Goal: Information Seeking & Learning: Find specific fact

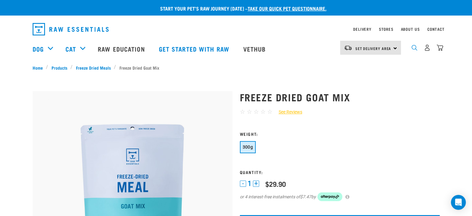
click at [413, 51] on img "dropdown navigation" at bounding box center [414, 48] width 6 height 6
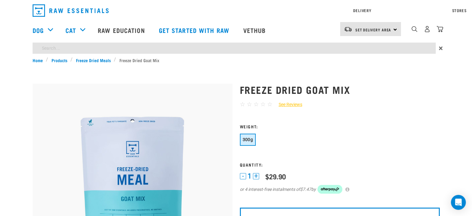
type input "goat milk"
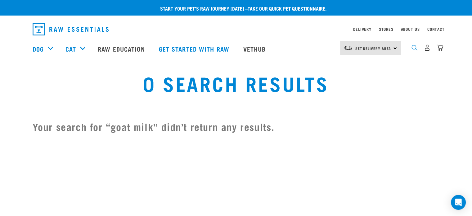
click at [415, 51] on img "dropdown navigation" at bounding box center [414, 48] width 6 height 6
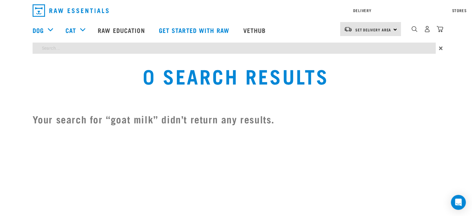
click at [361, 67] on div "Start your pet’s raw journey [DATE] – take our quick pet questionnaire. Deliver…" at bounding box center [236, 67] width 472 height 134
type input "milk"
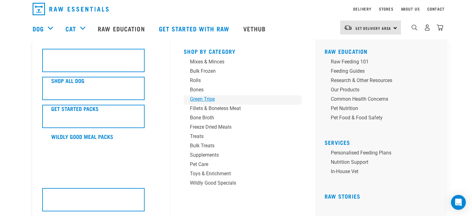
scroll to position [31, 0]
